Goal: Task Accomplishment & Management: Complete application form

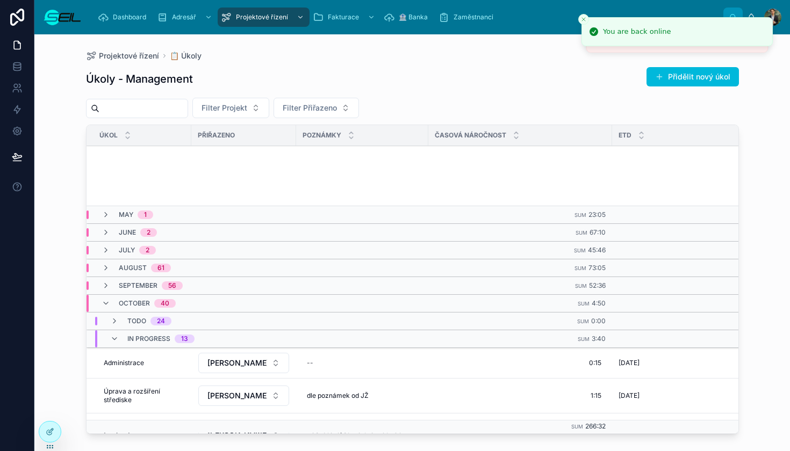
scroll to position [291, 0]
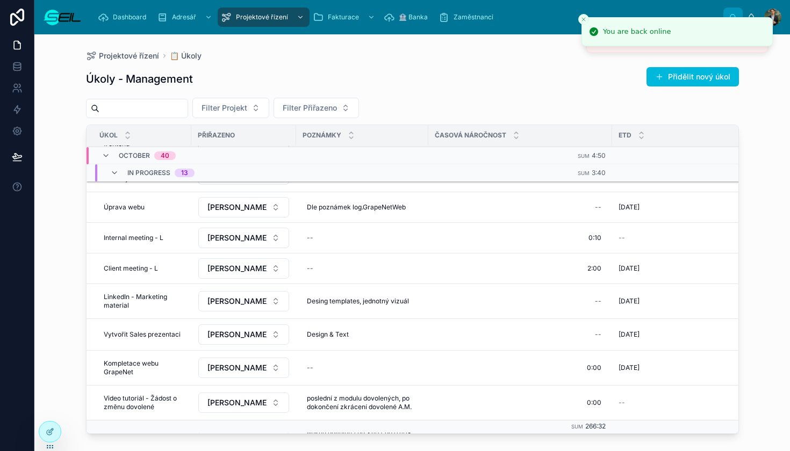
click at [490, 52] on div "Projektové řízení 📋 Úkoly" at bounding box center [412, 56] width 653 height 9
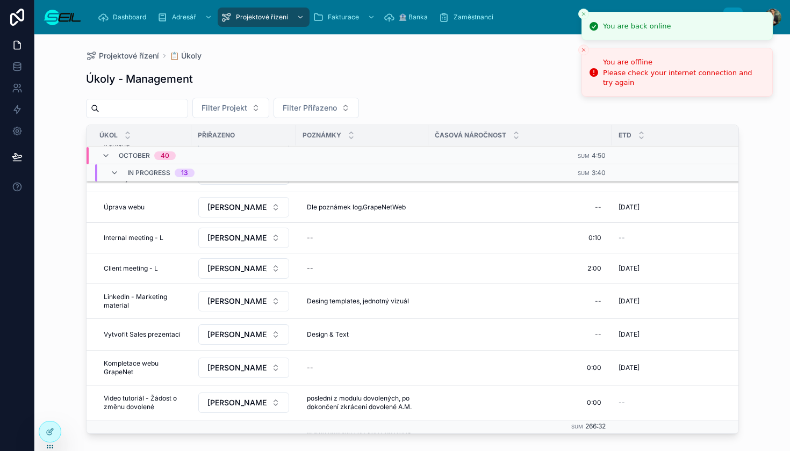
click at [583, 13] on icon "Close toast" at bounding box center [583, 14] width 6 height 6
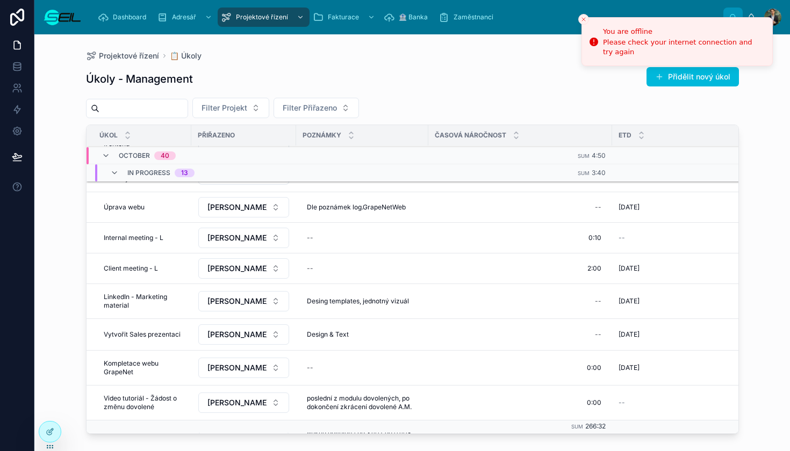
click at [579, 17] on button "Close toast" at bounding box center [583, 19] width 11 height 11
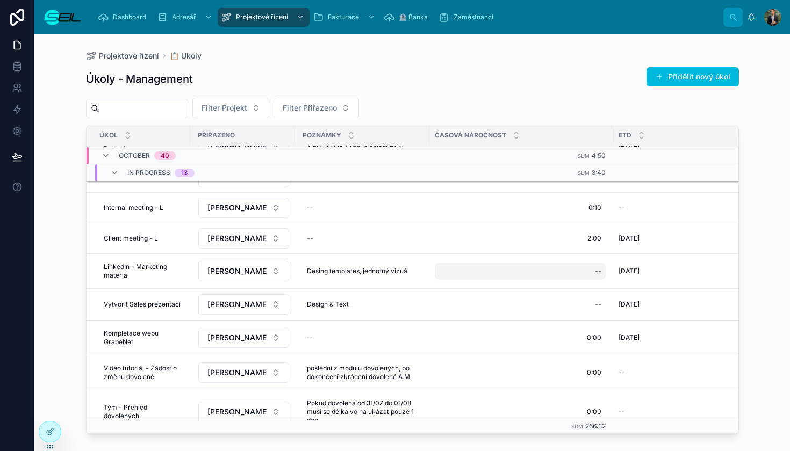
scroll to position [330, 0]
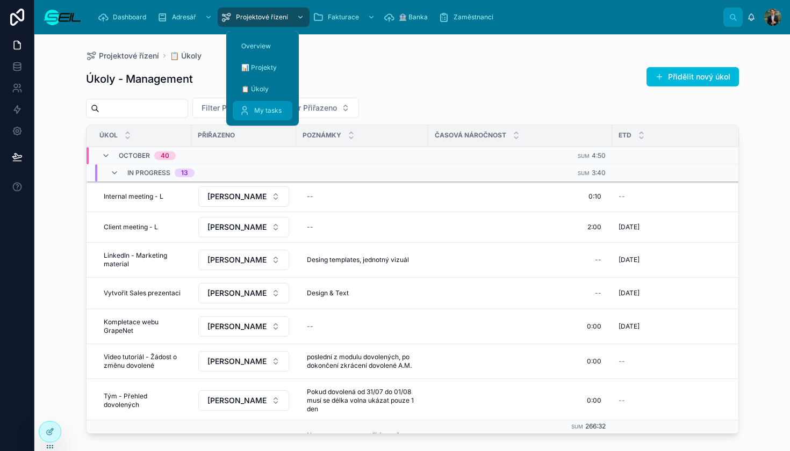
click at [239, 118] on link "My tasks" at bounding box center [263, 110] width 60 height 19
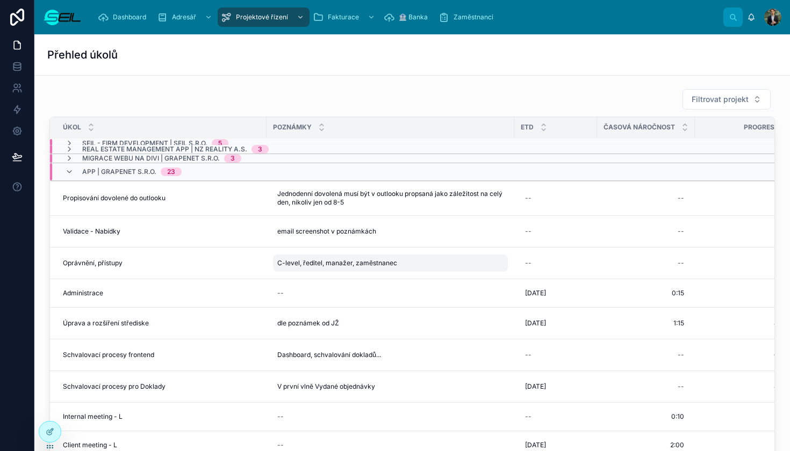
scroll to position [16, 0]
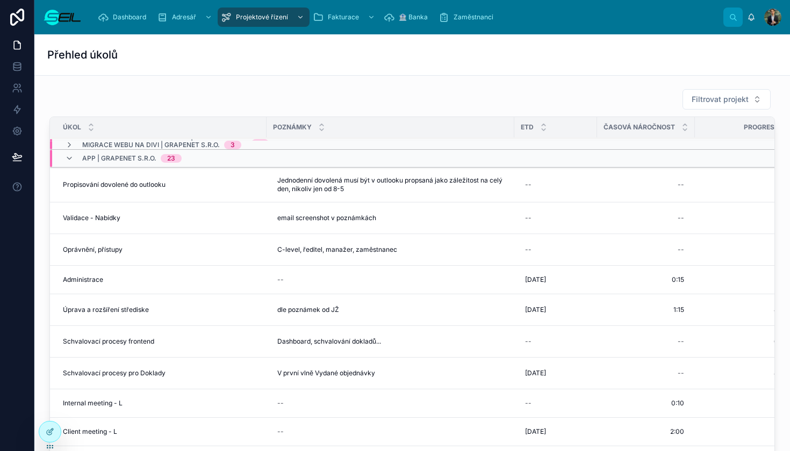
click at [136, 221] on div "Validace - Nabídky Validace - Nabídky" at bounding box center [161, 218] width 197 height 9
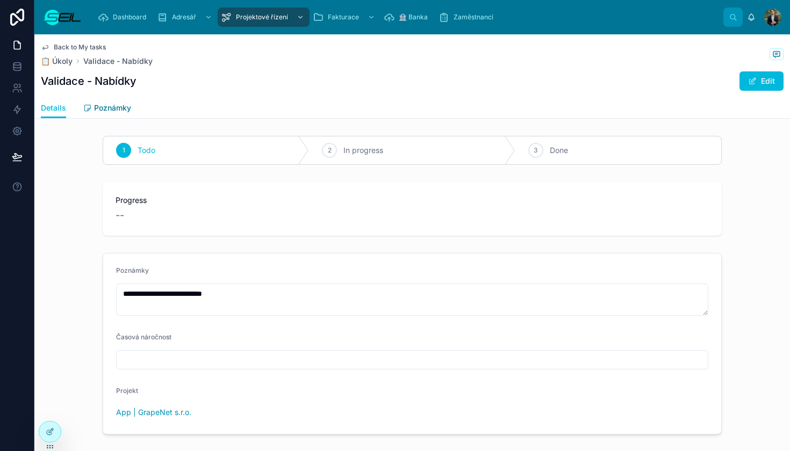
click at [104, 110] on span "Poznámky" at bounding box center [112, 108] width 37 height 11
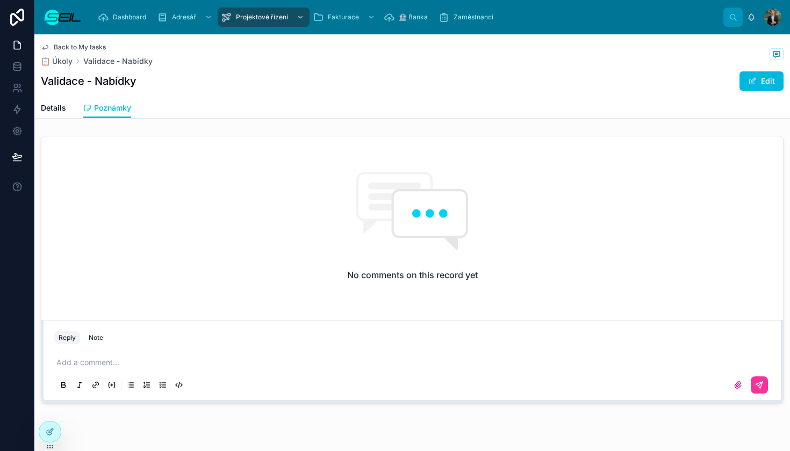
click at [106, 356] on div "Add a comment..." at bounding box center [412, 373] width 716 height 45
click at [735, 387] on label at bounding box center [737, 385] width 17 height 17
click at [0, 0] on input "file" at bounding box center [0, 0] width 0 height 0
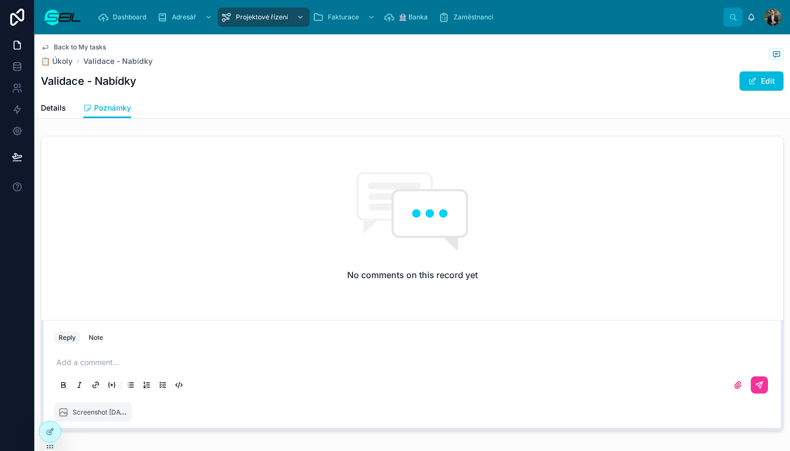
click at [132, 364] on p at bounding box center [414, 362] width 716 height 11
click at [759, 381] on button at bounding box center [758, 385] width 17 height 17
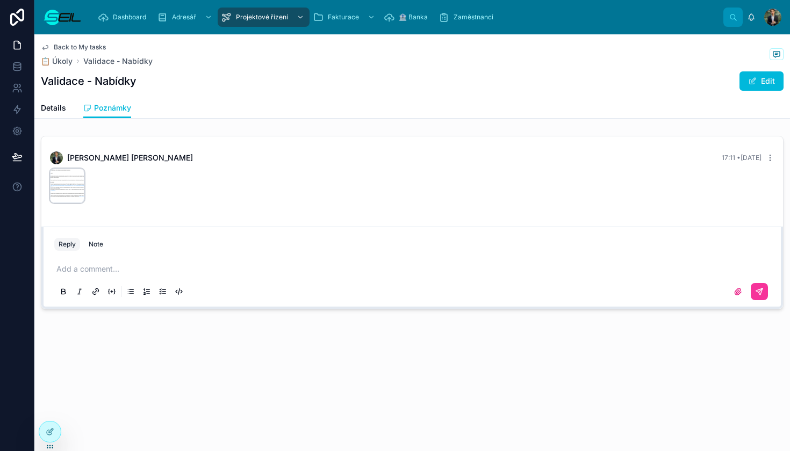
click at [56, 185] on div "Screenshot-2025-10-11-at-5.11.37-PM .png" at bounding box center [67, 186] width 34 height 34
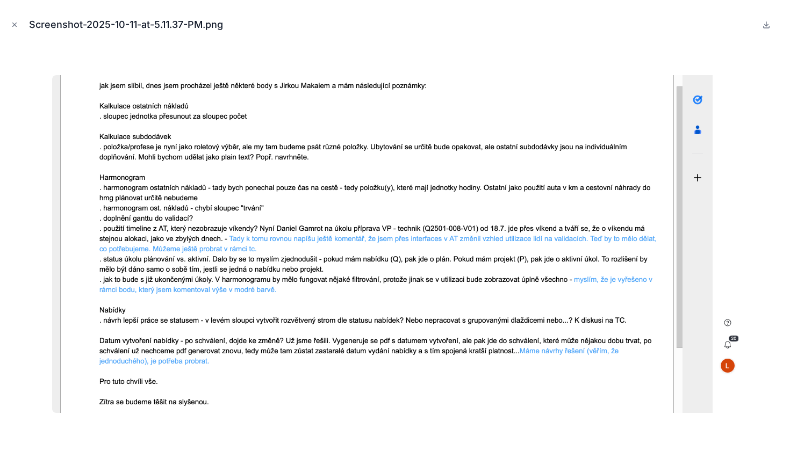
click at [295, 179] on img at bounding box center [395, 244] width 686 height 338
drag, startPoint x: 498, startPoint y: 27, endPoint x: 18, endPoint y: 29, distance: 480.2
click at [18, 29] on button "Close modal" at bounding box center [15, 25] width 12 height 12
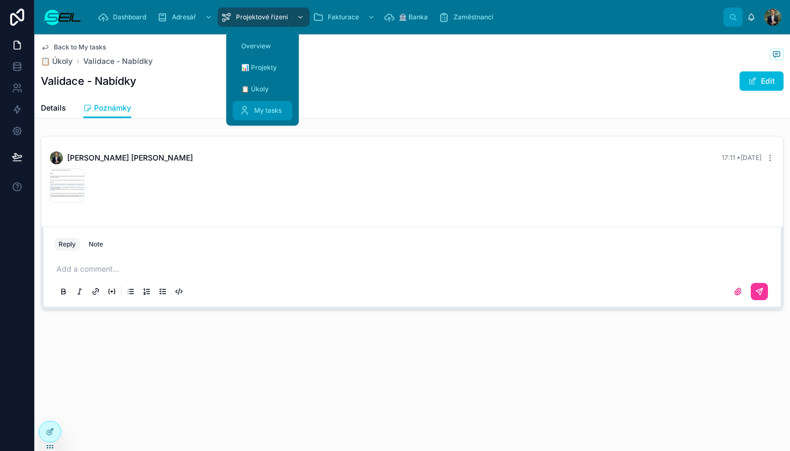
click at [245, 105] on div "My tasks" at bounding box center [262, 110] width 47 height 17
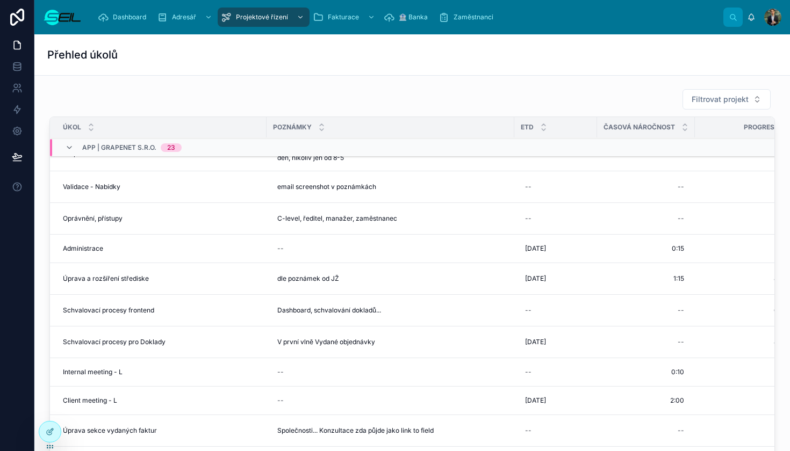
scroll to position [35, 0]
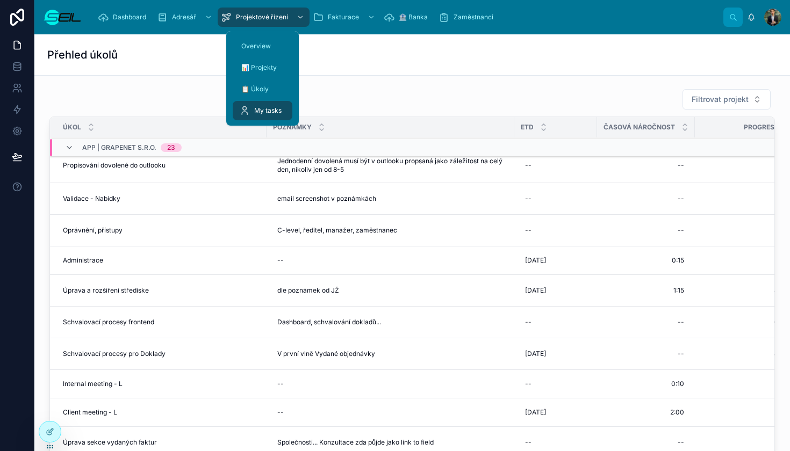
click at [255, 77] on div "📊 Projekty" at bounding box center [262, 67] width 73 height 21
click at [255, 88] on span "📋 Úkoly" at bounding box center [254, 89] width 27 height 9
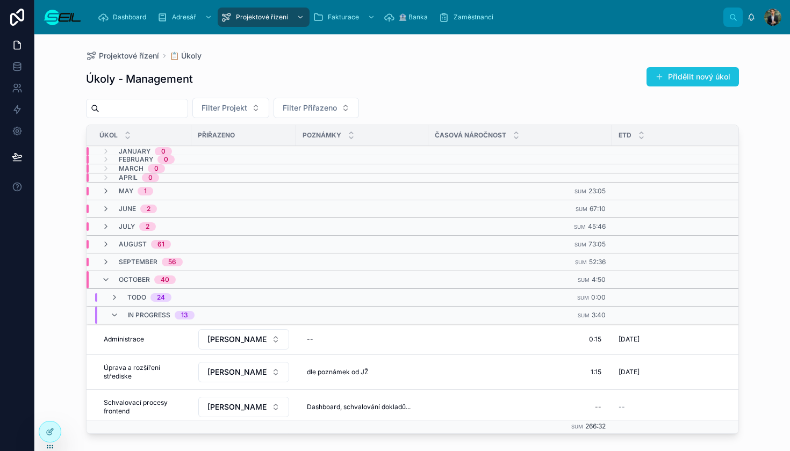
click at [669, 84] on button "Přidělit nový úkol" at bounding box center [692, 76] width 92 height 19
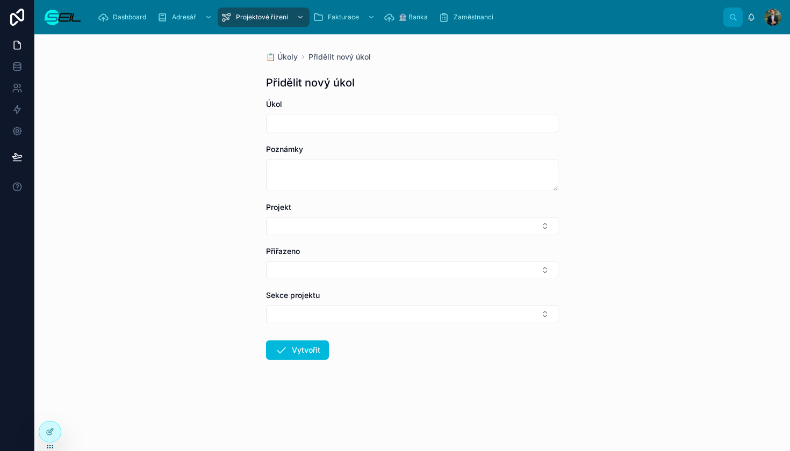
click at [350, 115] on div at bounding box center [412, 123] width 292 height 19
click at [348, 116] on input "text" at bounding box center [411, 123] width 291 height 15
type input "**********"
click at [359, 223] on button "Select Button" at bounding box center [412, 226] width 292 height 18
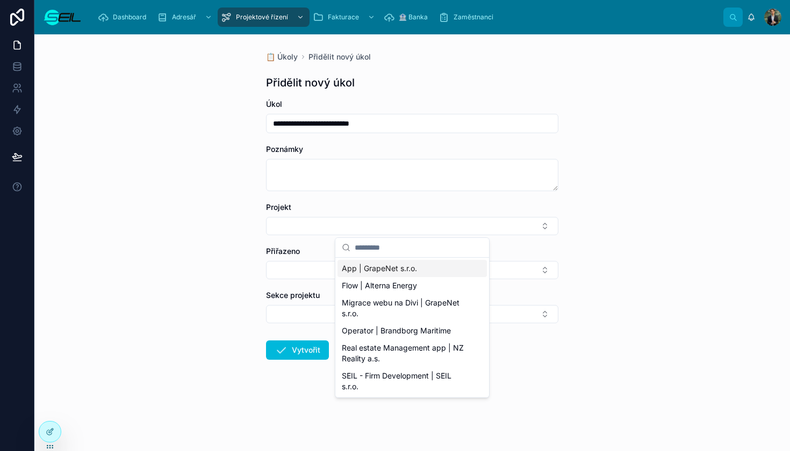
click at [369, 264] on span "App | GrapeNet s.r.o." at bounding box center [379, 268] width 75 height 11
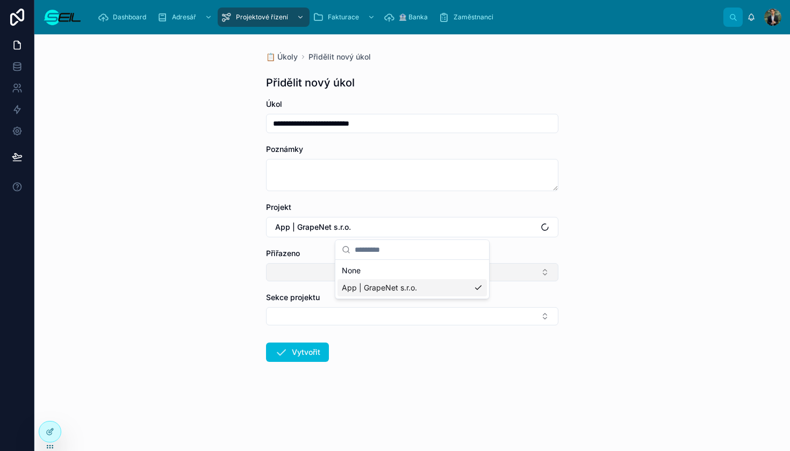
click at [333, 272] on button "Select Button" at bounding box center [412, 272] width 292 height 18
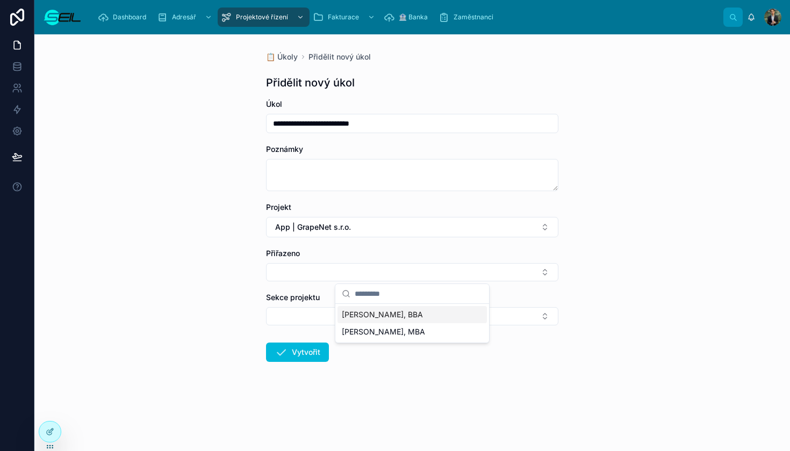
click at [382, 319] on span "[PERSON_NAME], BBA" at bounding box center [382, 314] width 81 height 11
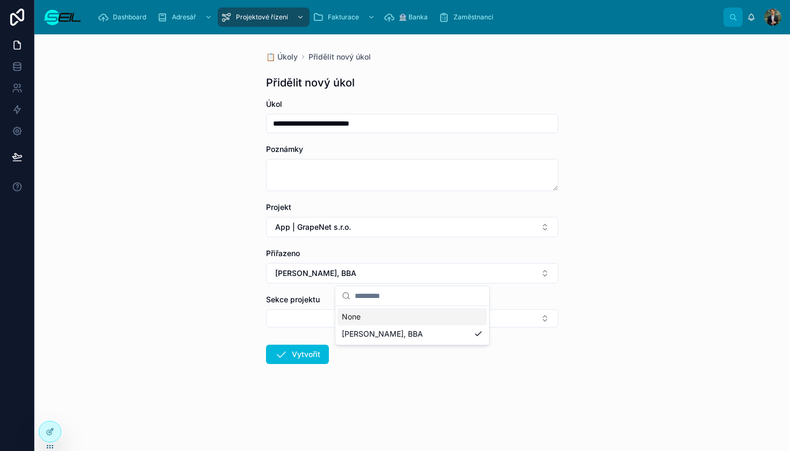
click at [355, 313] on button "Select Button" at bounding box center [412, 318] width 292 height 18
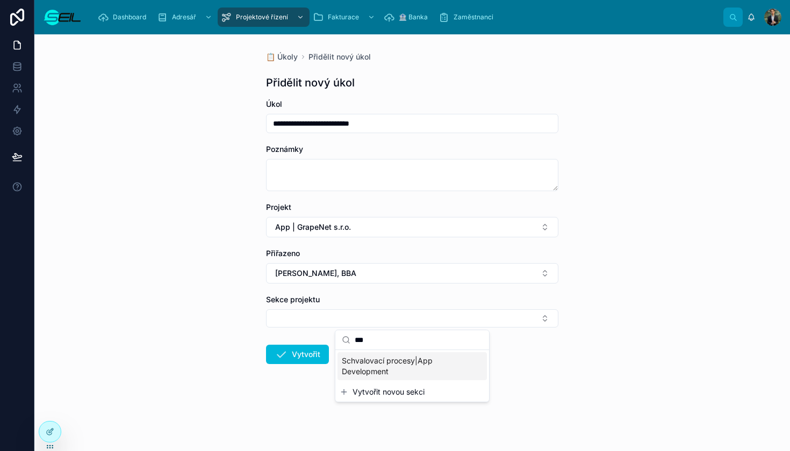
type input "***"
click at [386, 367] on span "Schvalovací procesy|App Development" at bounding box center [406, 366] width 128 height 21
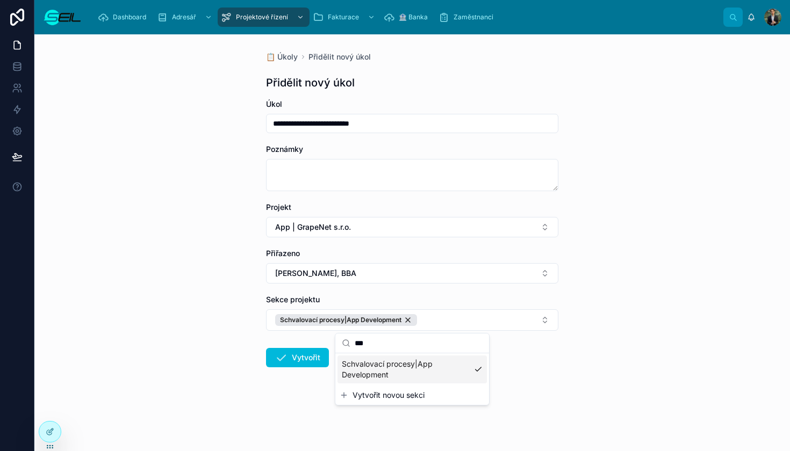
click at [184, 192] on div "**********" at bounding box center [411, 242] width 755 height 417
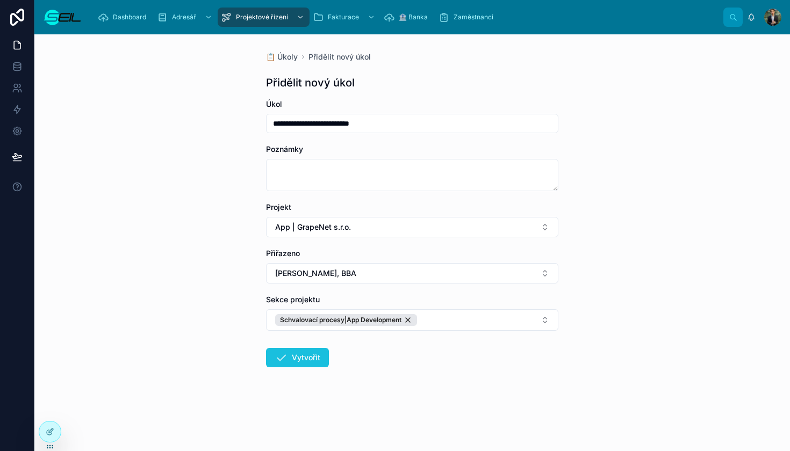
click at [304, 363] on button "Vytvořit" at bounding box center [297, 357] width 63 height 19
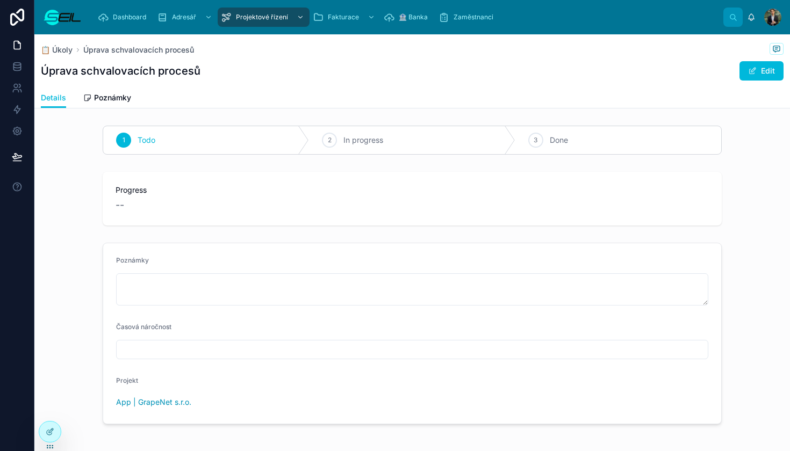
click at [356, 137] on span "In progress" at bounding box center [363, 140] width 40 height 11
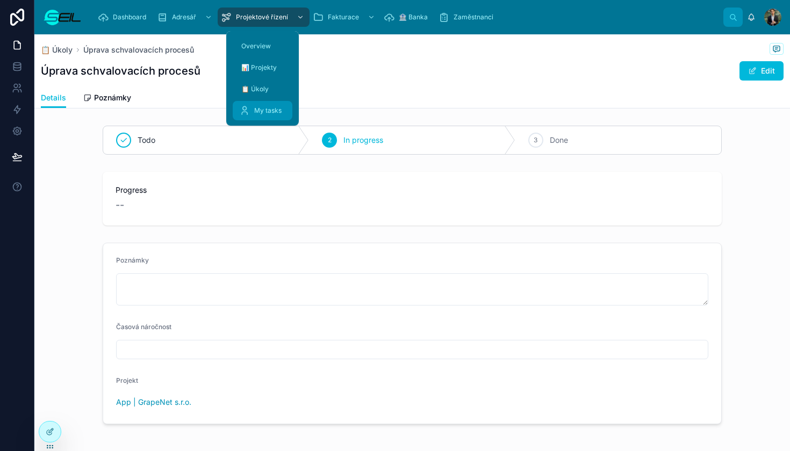
click at [255, 110] on span "My tasks" at bounding box center [267, 110] width 27 height 9
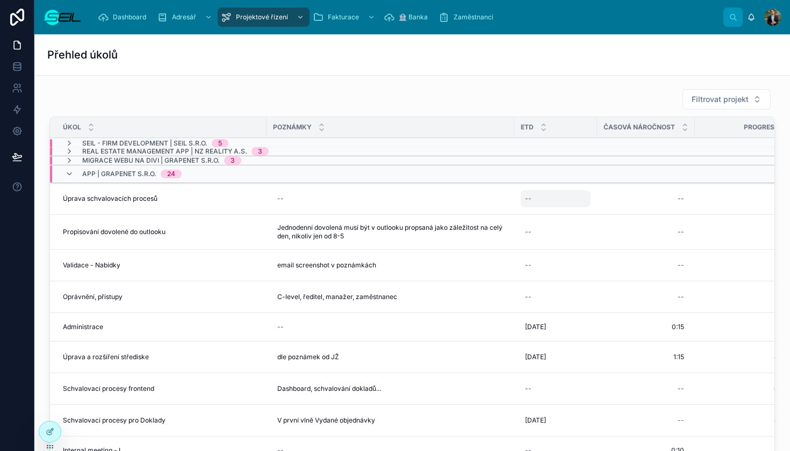
click at [550, 195] on div "--" at bounding box center [556, 198] width 70 height 17
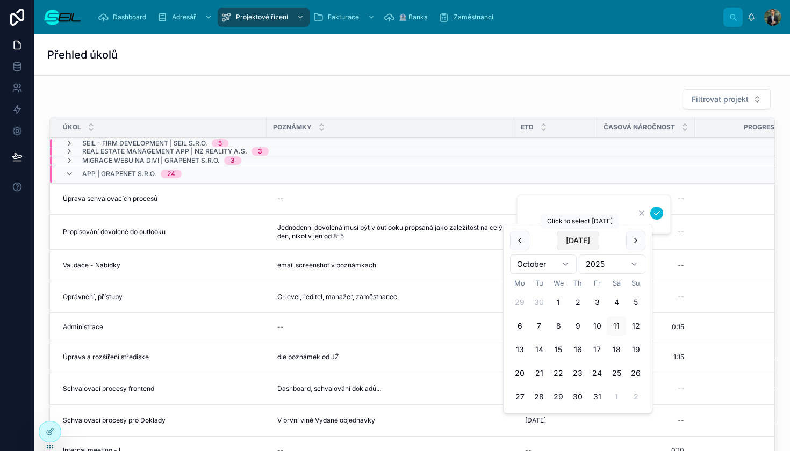
click at [568, 240] on button "[DATE]" at bounding box center [578, 240] width 42 height 19
type input "**********"
click at [493, 87] on div "Filtrovat projekt Úkol Poznámky ETD Časová náročnost Progress Status Sekce proj…" at bounding box center [412, 274] width 738 height 380
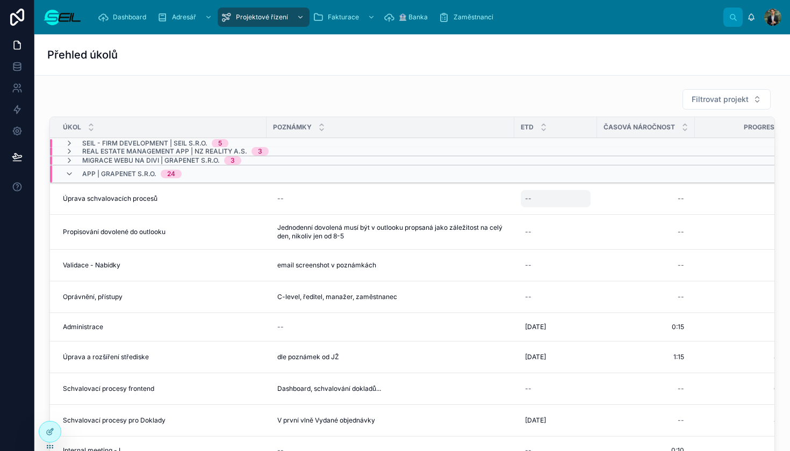
click at [558, 203] on div "--" at bounding box center [556, 198] width 70 height 17
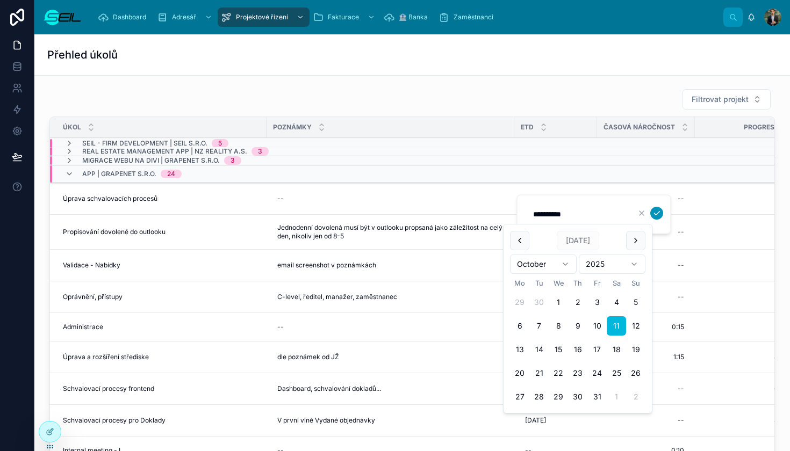
click at [658, 215] on icon "submit" at bounding box center [656, 213] width 9 height 9
